Goal: Submit feedback/report problem

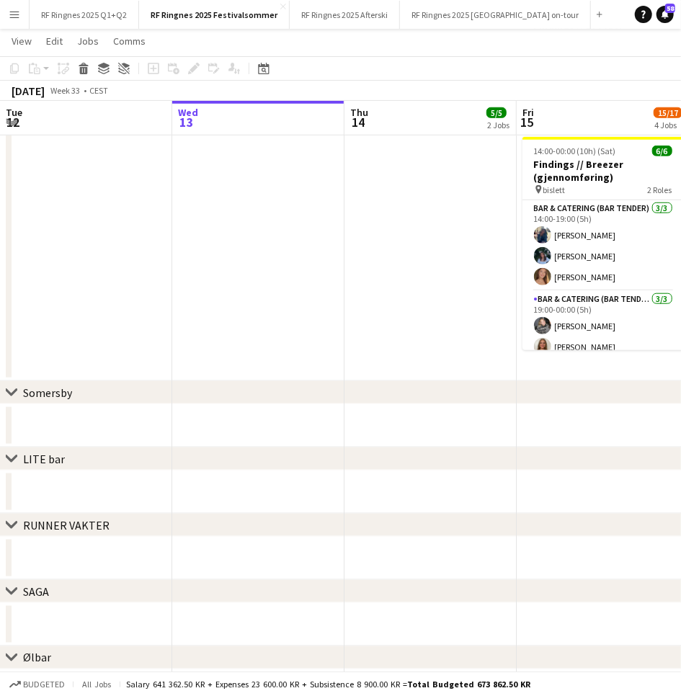
scroll to position [0, 318]
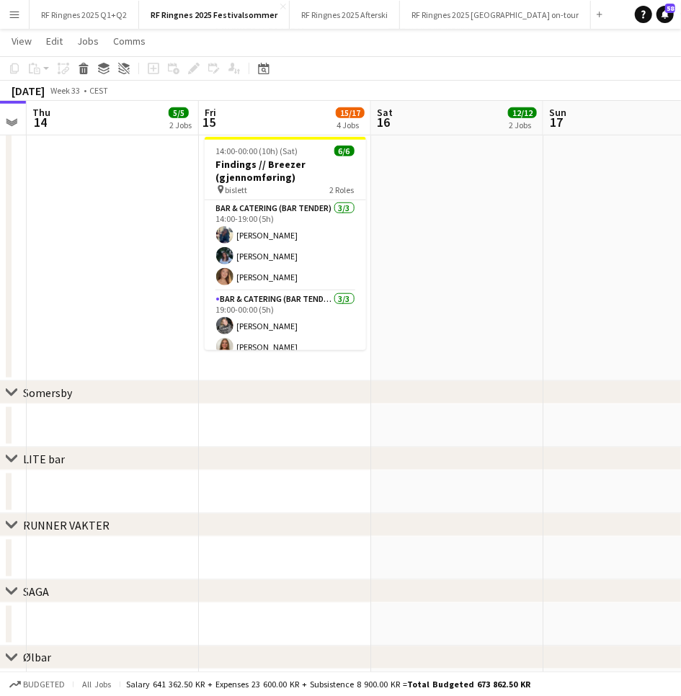
click at [529, 230] on app-date-cell "13:00-00:00 (11h) (Sun) 6/6 Findings // Breezer (gjennomføring) pin bislett 2 R…" at bounding box center [457, 106] width 172 height 549
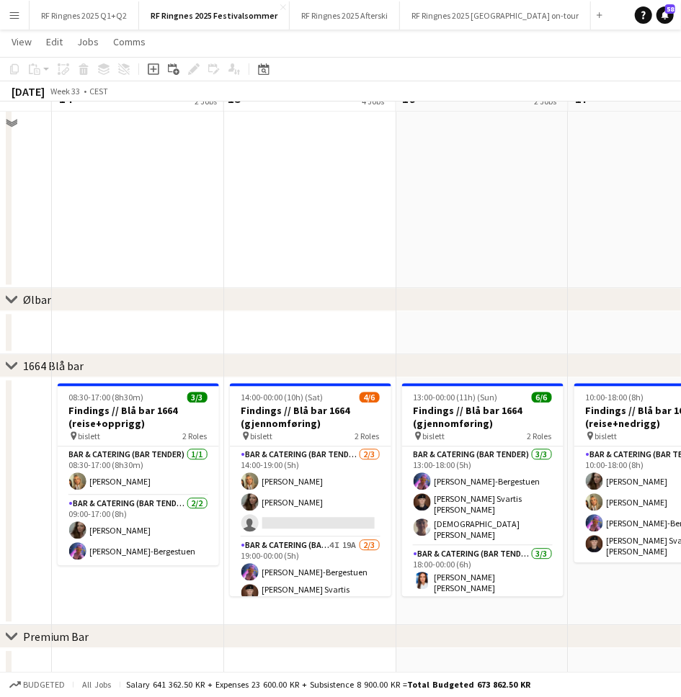
scroll to position [1099, 0]
